Goal: Navigation & Orientation: Go to known website

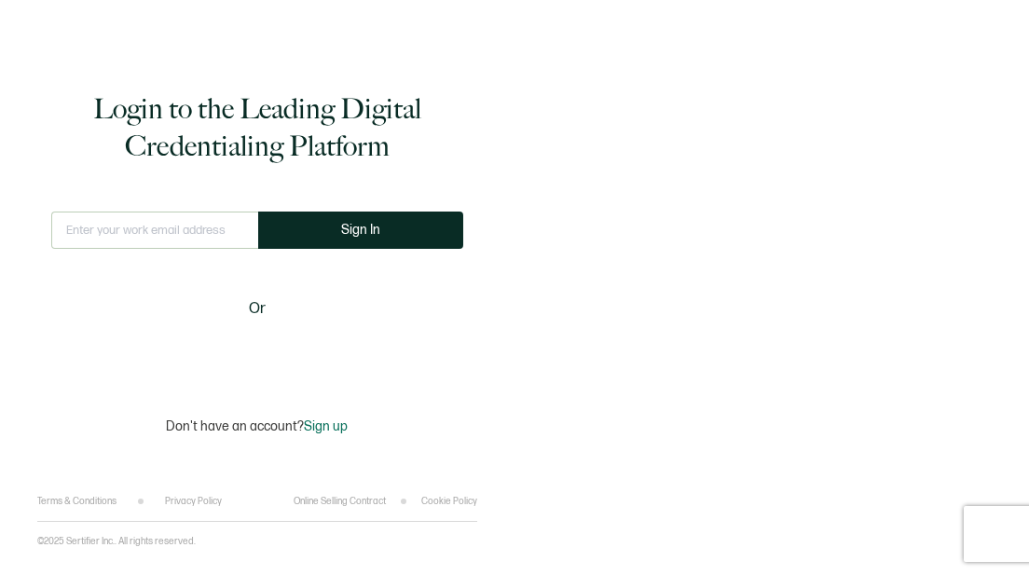
click at [140, 231] on input "text" at bounding box center [154, 230] width 207 height 37
click at [115, 230] on input "text" at bounding box center [154, 230] width 207 height 37
